Goal: Information Seeking & Learning: Learn about a topic

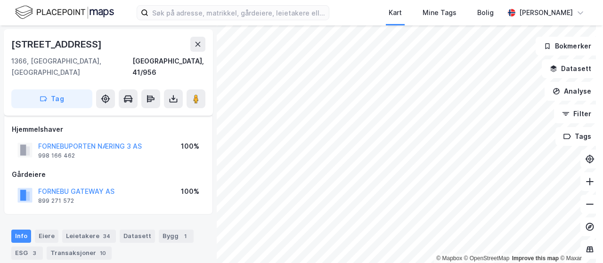
scroll to position [94, 0]
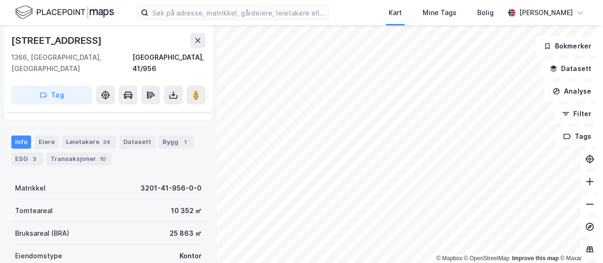
click at [177, 228] on div "25 863 ㎡" at bounding box center [185, 233] width 32 height 11
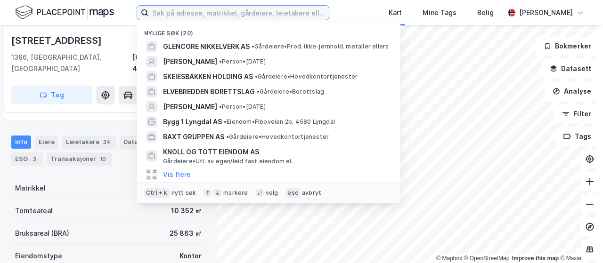
click at [238, 14] on input at bounding box center [238, 13] width 180 height 14
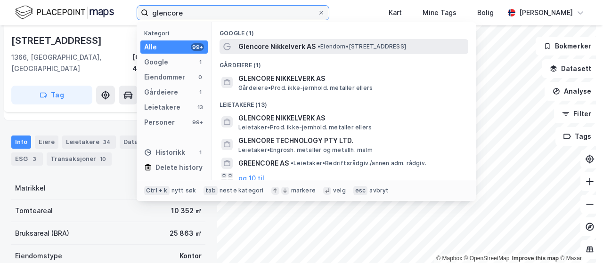
type input "glencore"
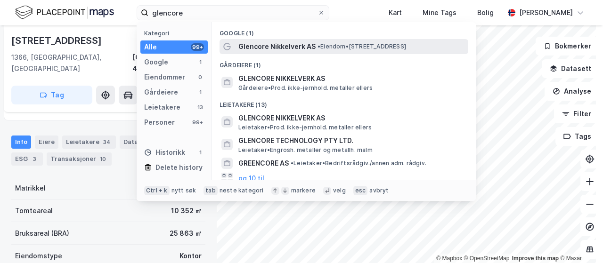
click at [306, 45] on span "Glencore Nikkelverk AS" at bounding box center [276, 46] width 77 height 11
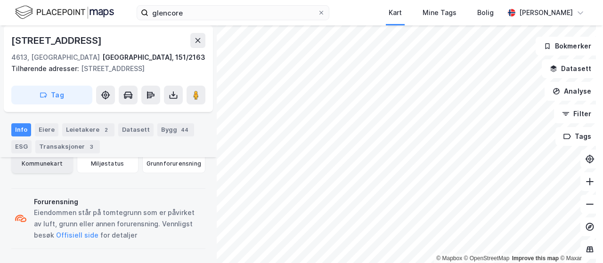
scroll to position [226, 0]
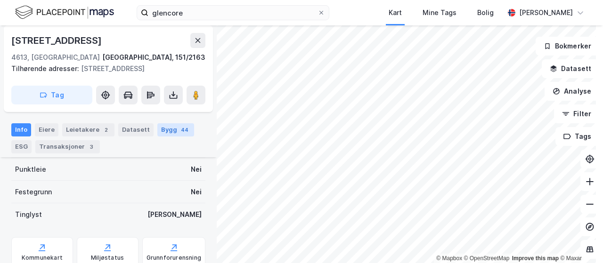
click at [159, 131] on div "Bygg 44" at bounding box center [175, 129] width 37 height 13
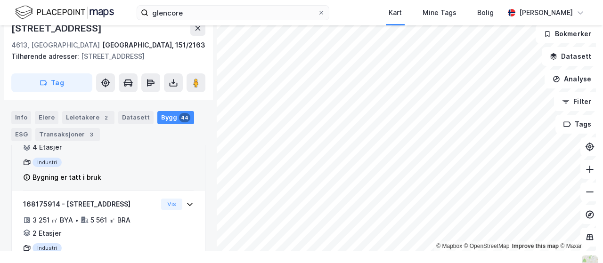
scroll to position [571, 0]
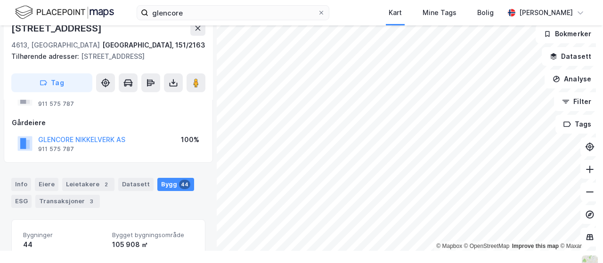
scroll to position [94, 0]
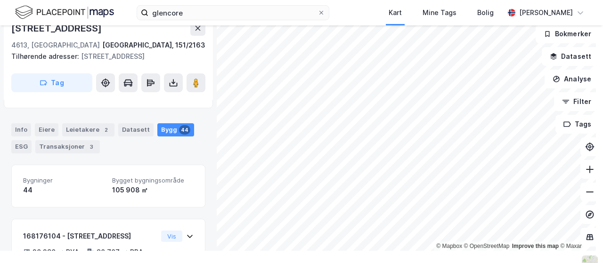
click at [27, 187] on div "44" at bounding box center [63, 190] width 81 height 11
click at [117, 187] on div "105 908 ㎡" at bounding box center [152, 190] width 81 height 11
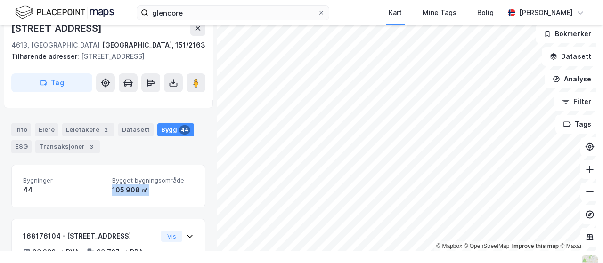
click at [113, 188] on div "105 908 ㎡" at bounding box center [152, 190] width 81 height 11
click at [112, 186] on div "105 908 ㎡" at bounding box center [152, 190] width 81 height 11
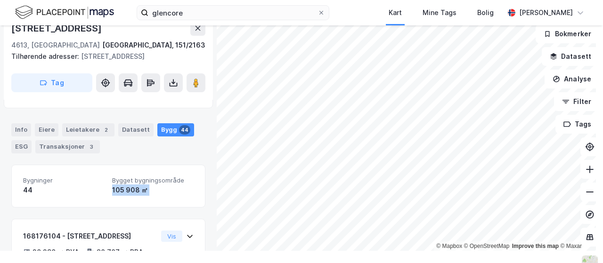
click at [112, 186] on div "105 908 ㎡" at bounding box center [152, 190] width 81 height 11
click at [120, 185] on div "105 908 ㎡" at bounding box center [152, 190] width 81 height 11
click at [120, 186] on div "105 908 ㎡" at bounding box center [152, 190] width 81 height 11
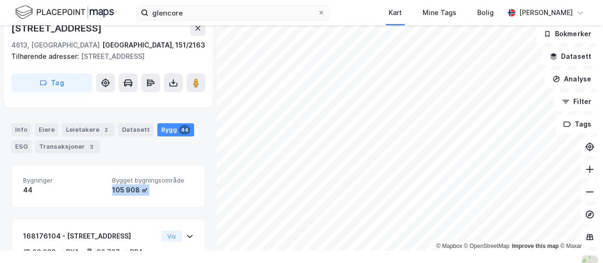
click at [125, 186] on div "105 908 ㎡" at bounding box center [152, 190] width 81 height 11
